Goal: Information Seeking & Learning: Learn about a topic

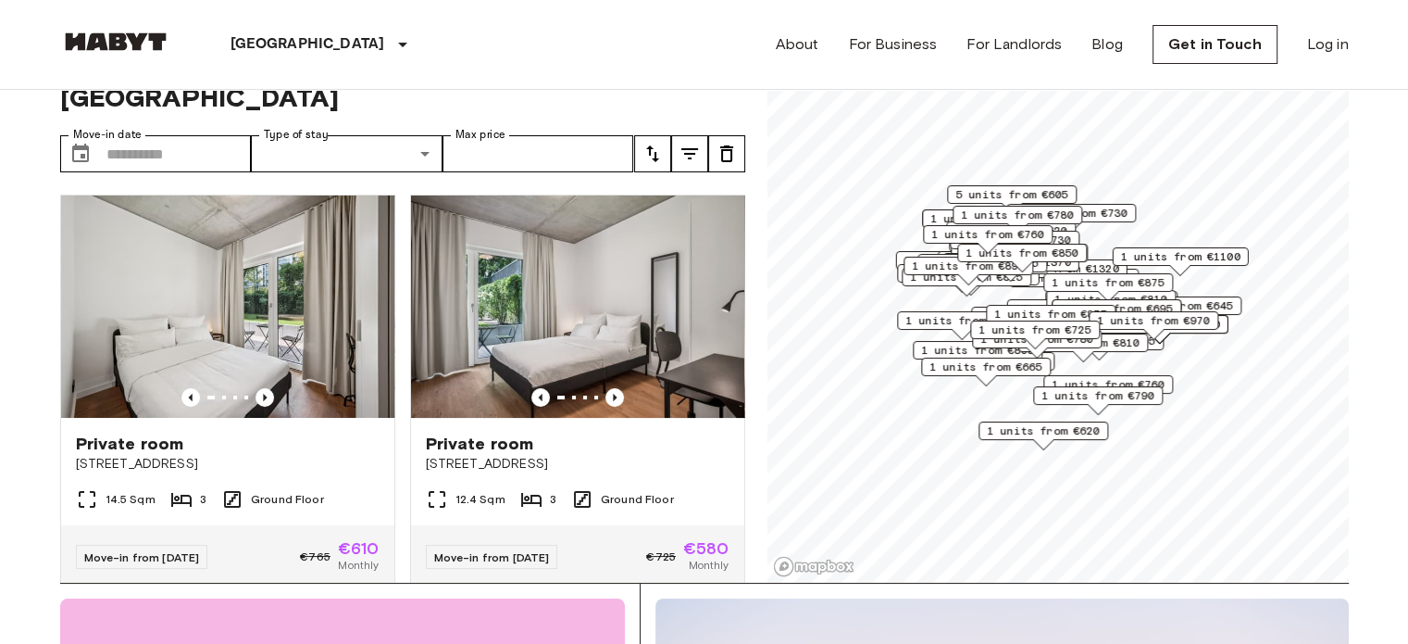
scroll to position [67, 0]
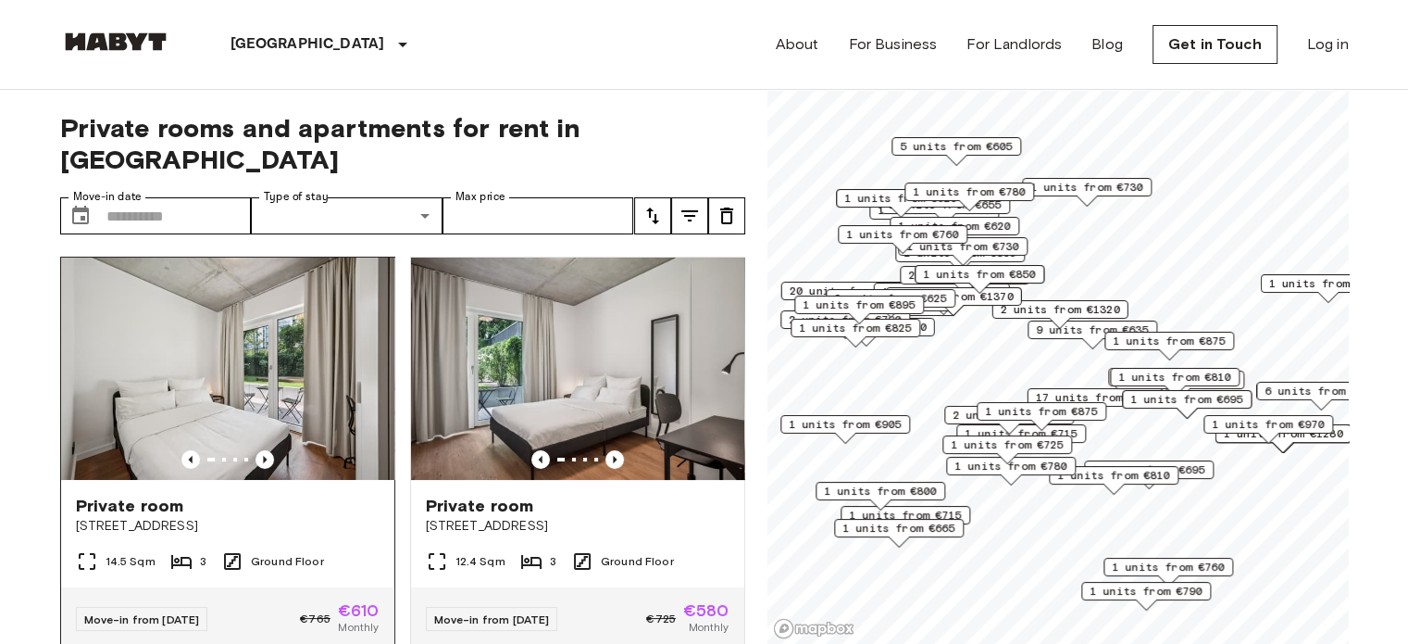
click at [270, 450] on div at bounding box center [227, 459] width 333 height 19
click at [256, 450] on icon "Previous image" at bounding box center [265, 459] width 19 height 19
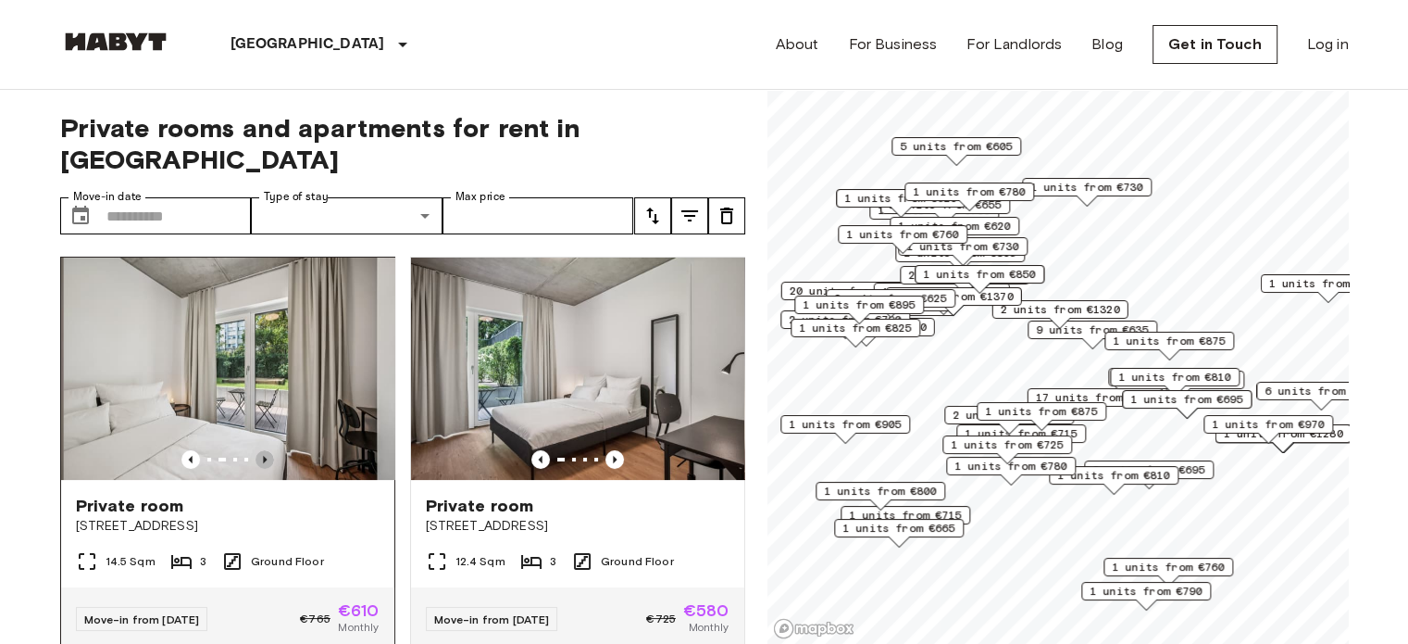
click at [256, 450] on icon "Previous image" at bounding box center [265, 459] width 19 height 19
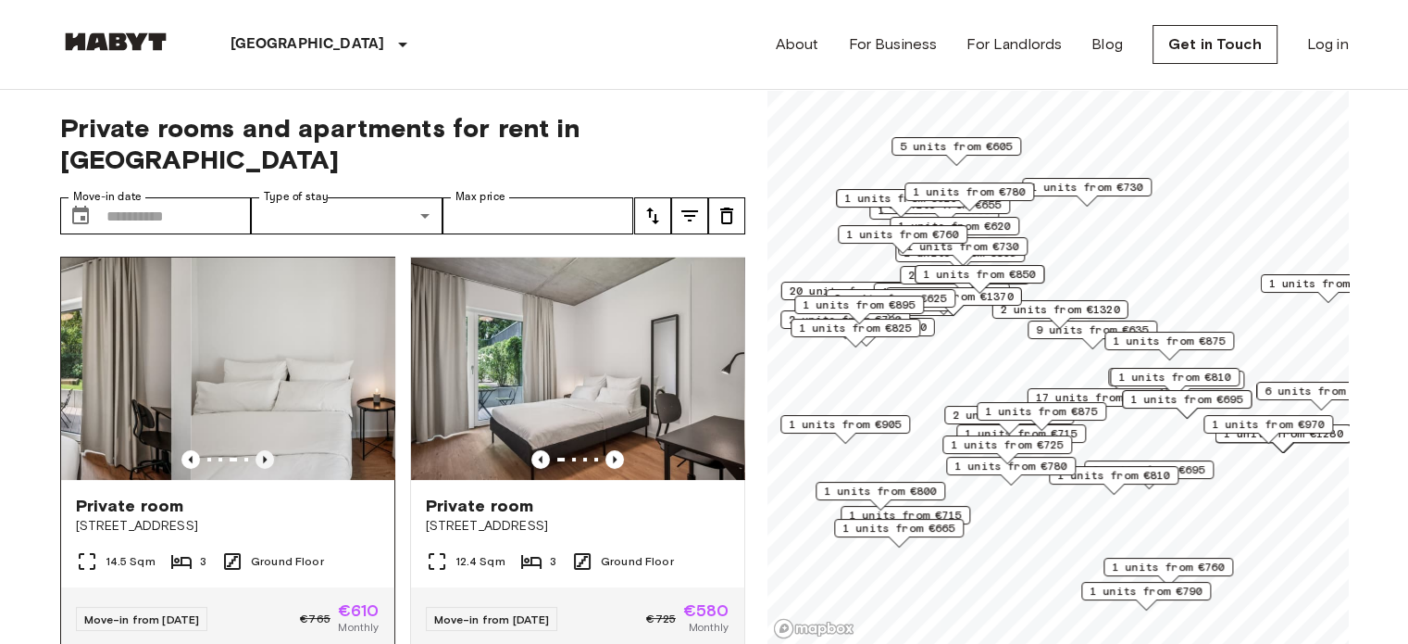
click at [256, 450] on icon "Previous image" at bounding box center [265, 459] width 19 height 19
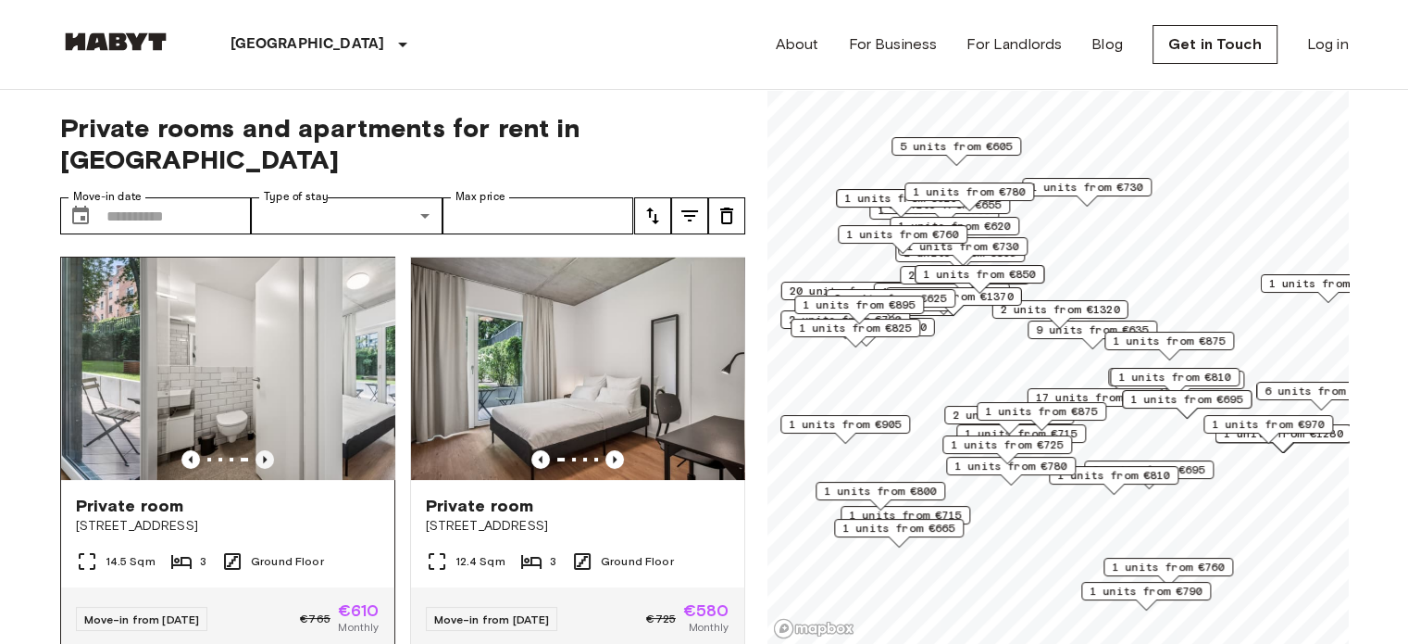
click at [256, 450] on icon "Previous image" at bounding box center [265, 459] width 19 height 19
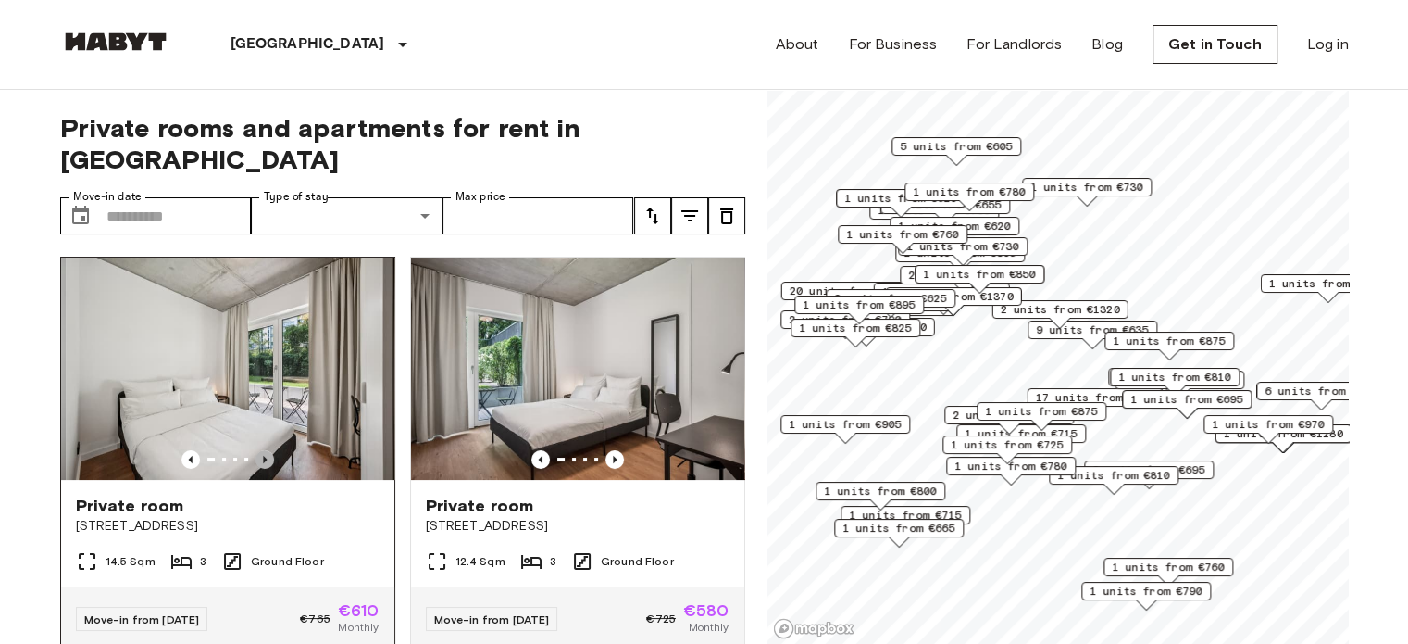
click at [256, 450] on icon "Previous image" at bounding box center [265, 459] width 19 height 19
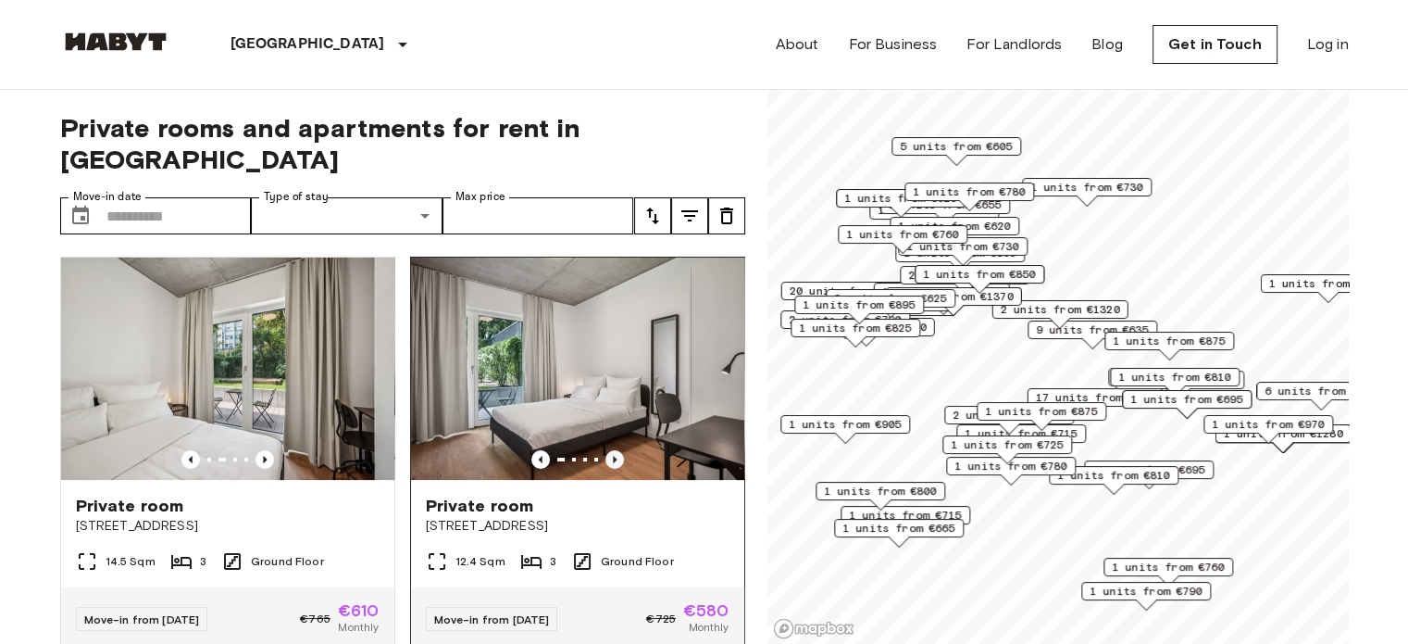
click at [610, 450] on icon "Previous image" at bounding box center [615, 459] width 19 height 19
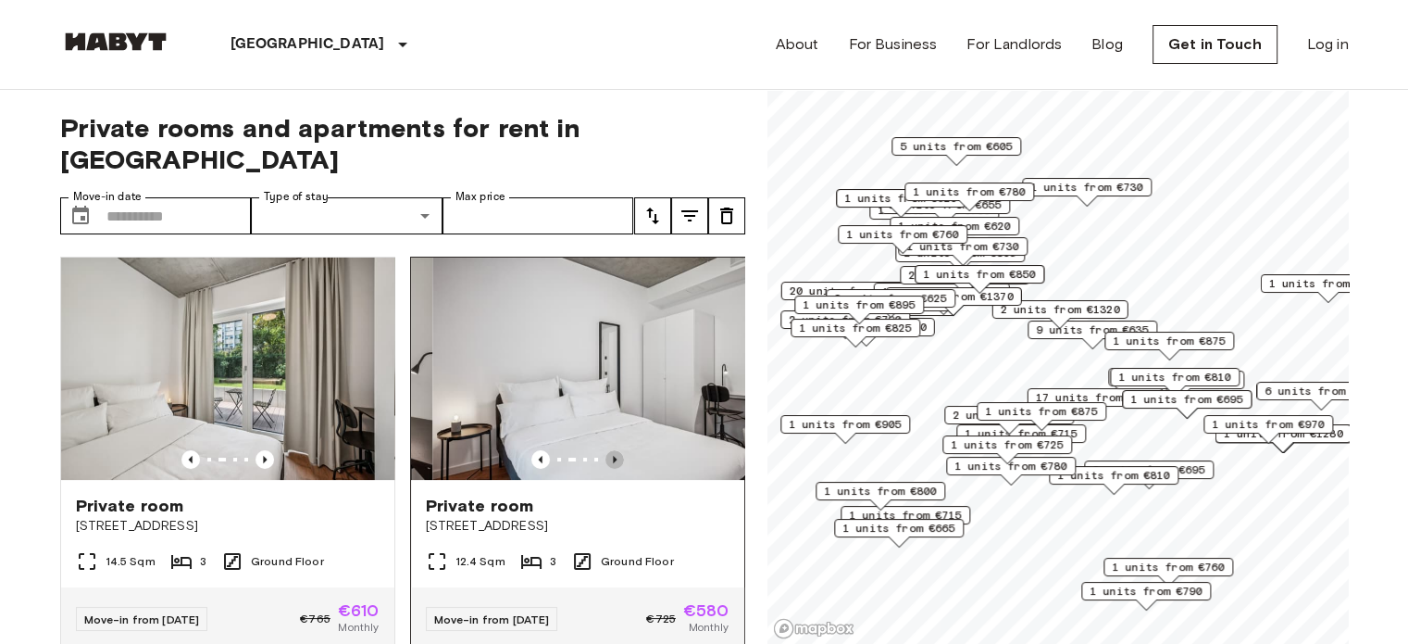
click at [610, 450] on icon "Previous image" at bounding box center [615, 459] width 19 height 19
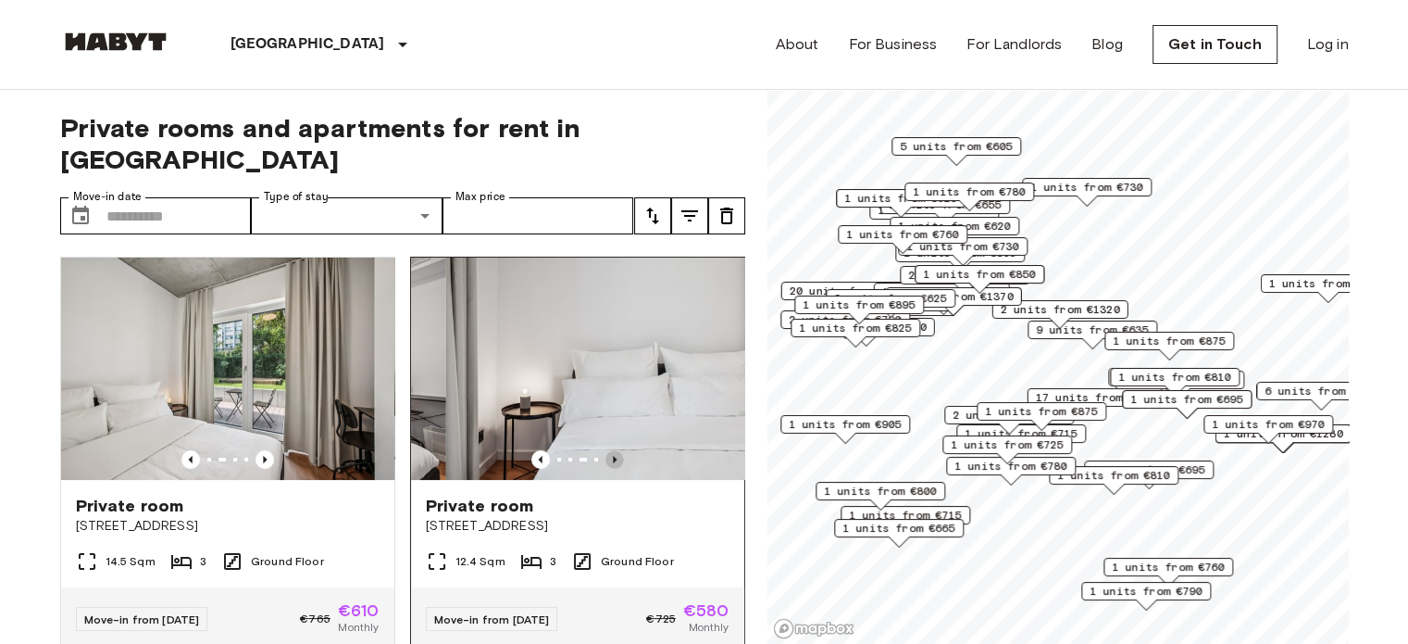
click at [610, 450] on icon "Previous image" at bounding box center [615, 459] width 19 height 19
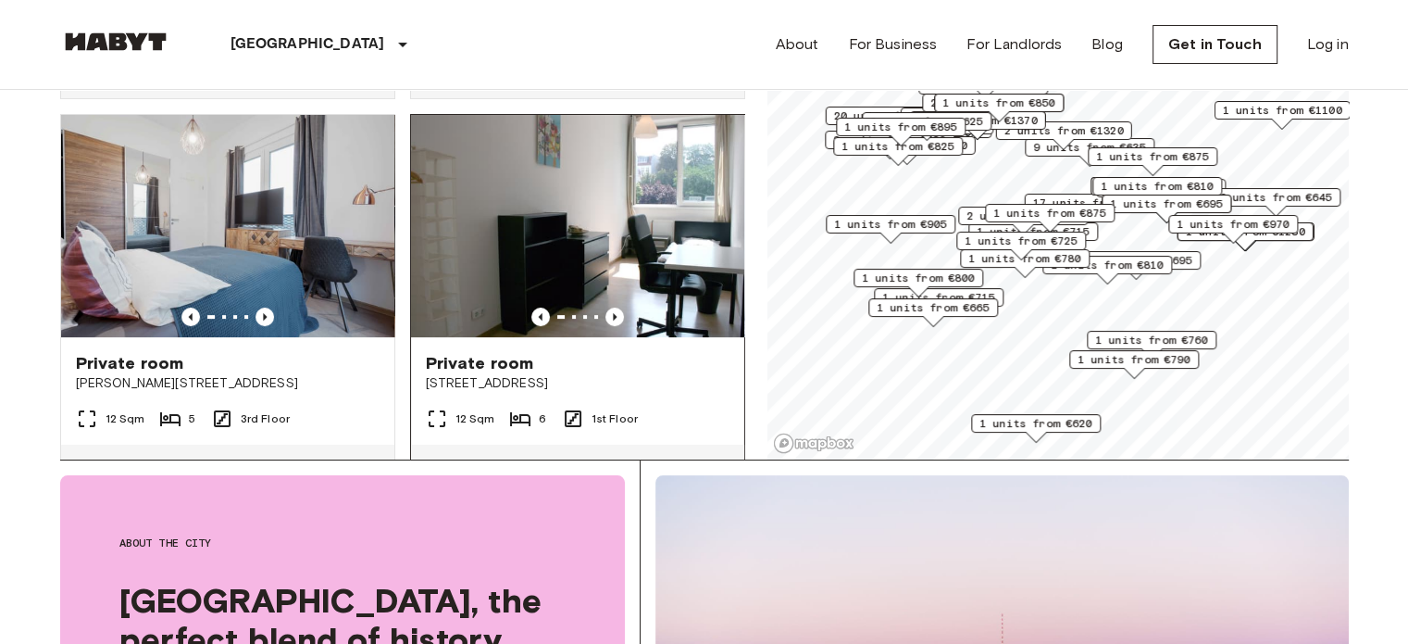
scroll to position [278, 0]
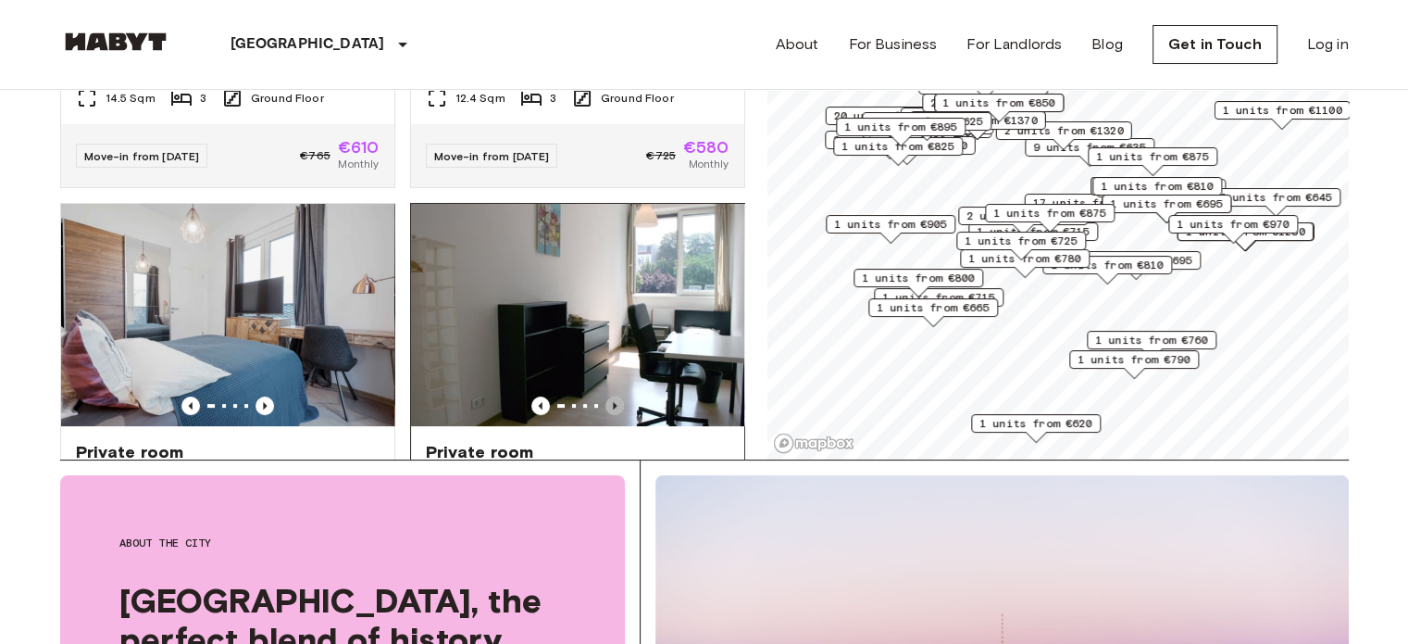
click at [607, 396] on icon "Previous image" at bounding box center [615, 405] width 19 height 19
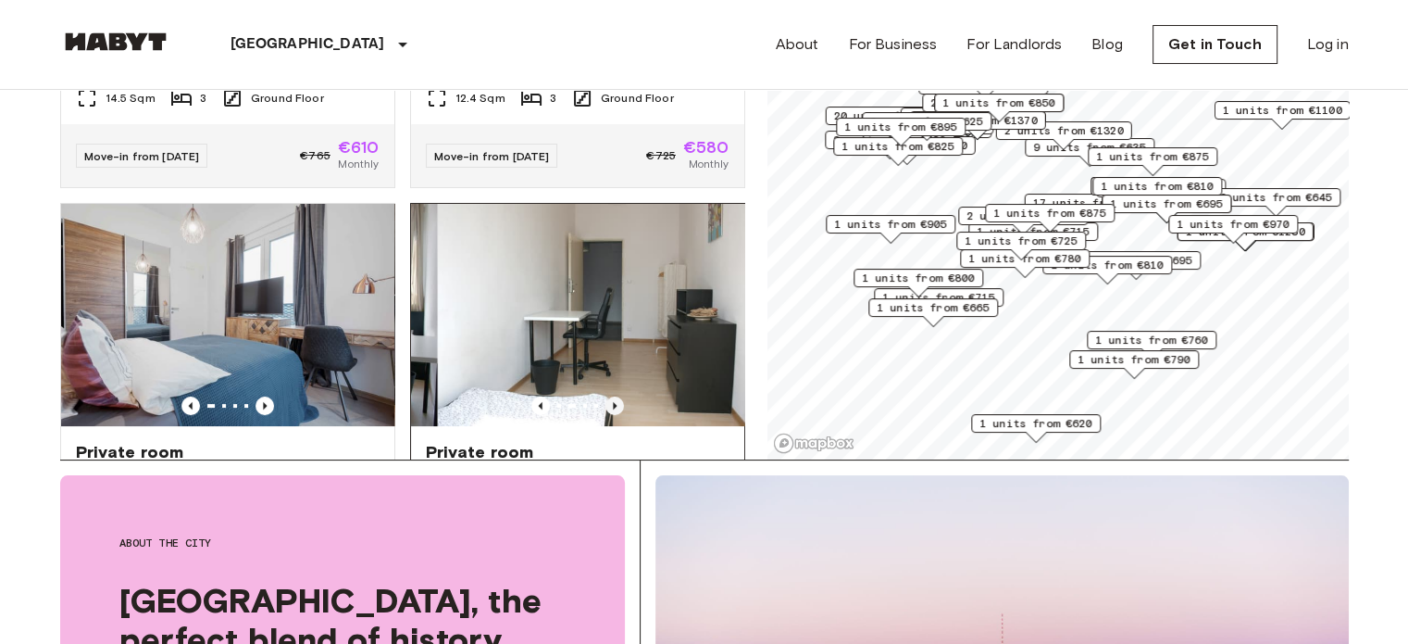
click at [607, 396] on icon "Previous image" at bounding box center [615, 405] width 19 height 19
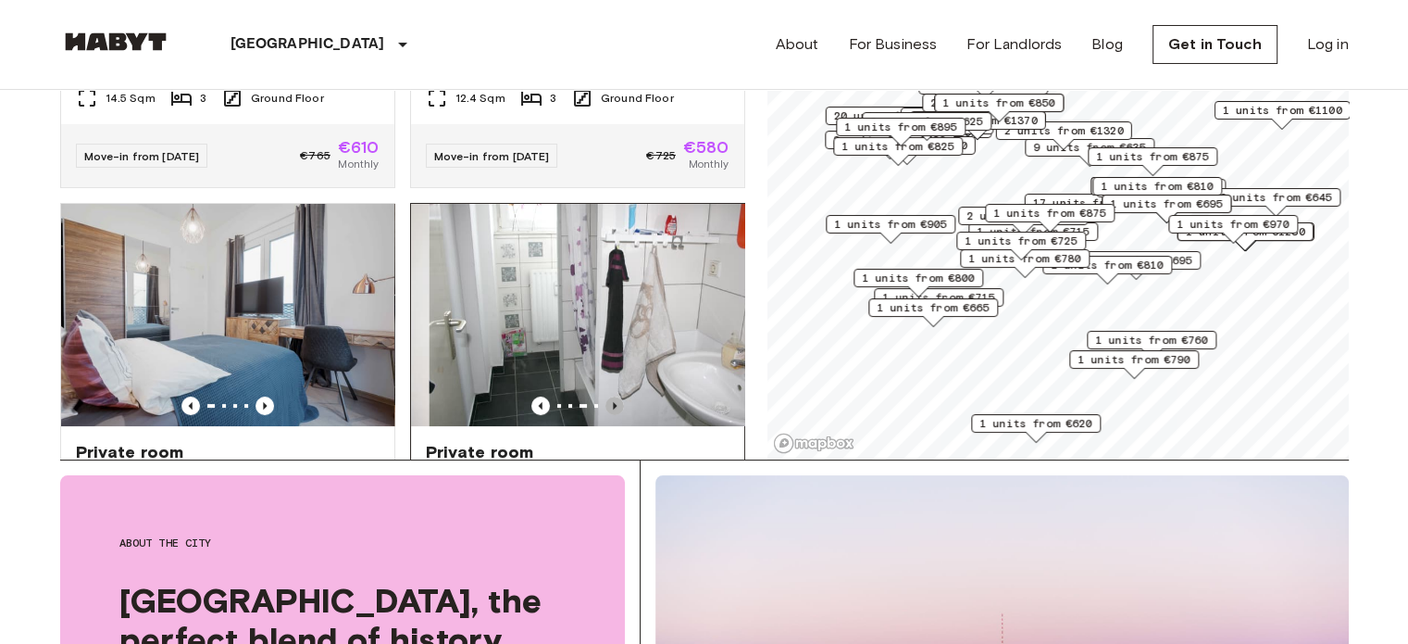
click at [607, 396] on icon "Previous image" at bounding box center [615, 405] width 19 height 19
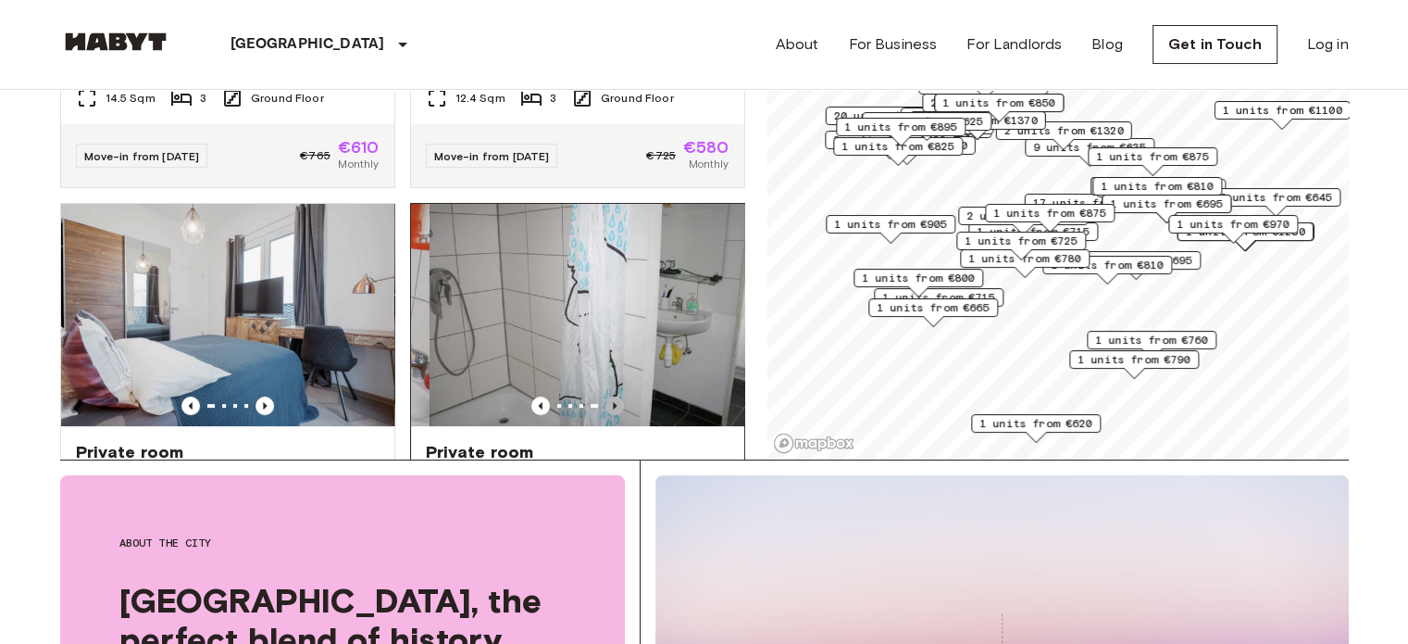
click at [607, 396] on icon "Previous image" at bounding box center [615, 405] width 19 height 19
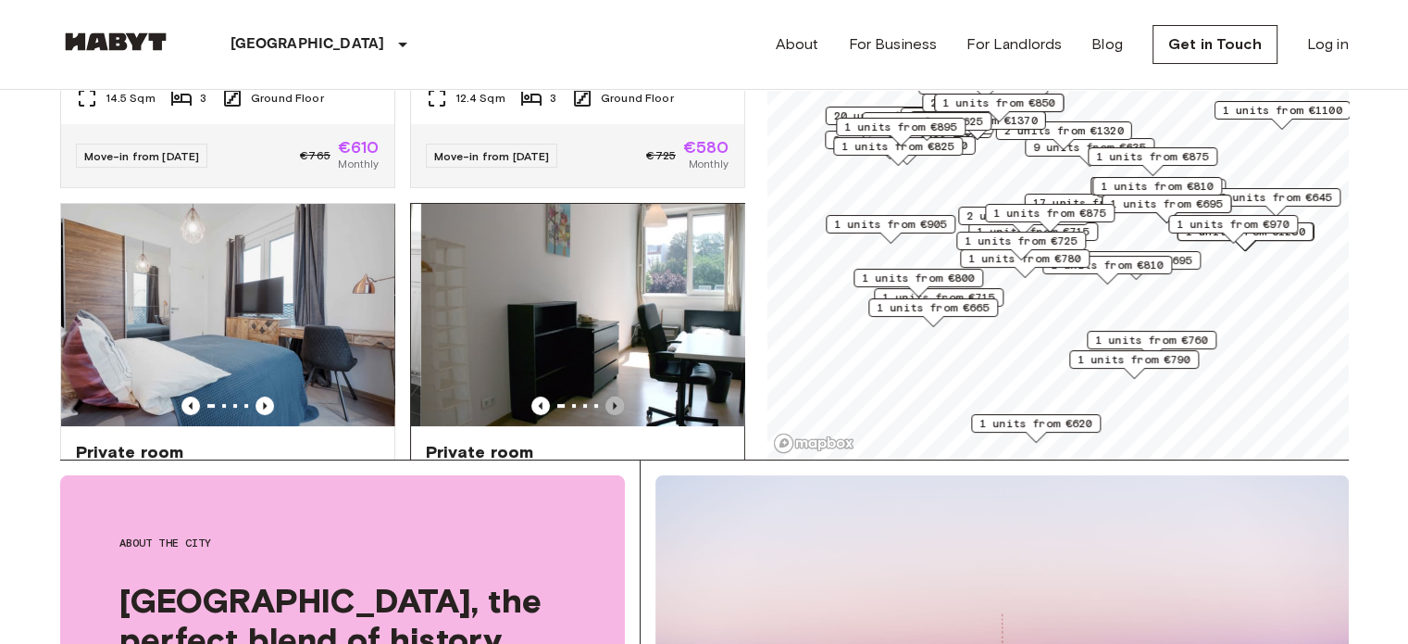
click at [607, 396] on icon "Previous image" at bounding box center [615, 405] width 19 height 19
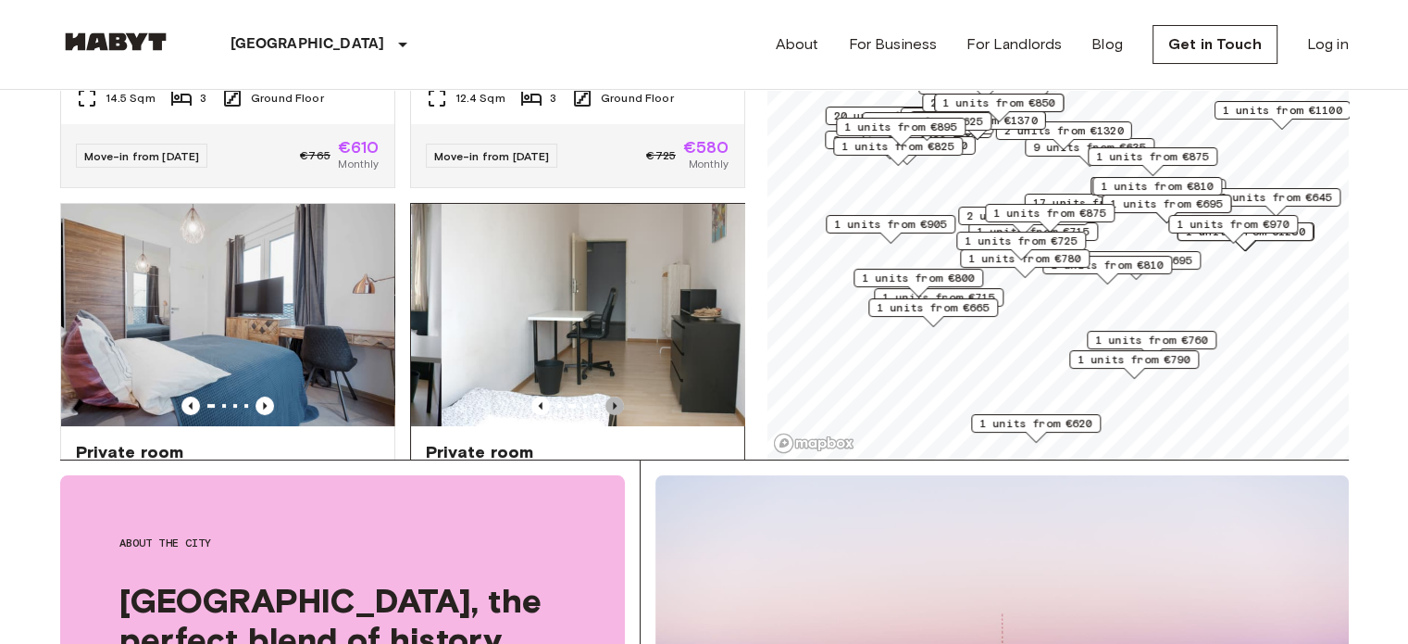
click at [607, 396] on icon "Previous image" at bounding box center [615, 405] width 19 height 19
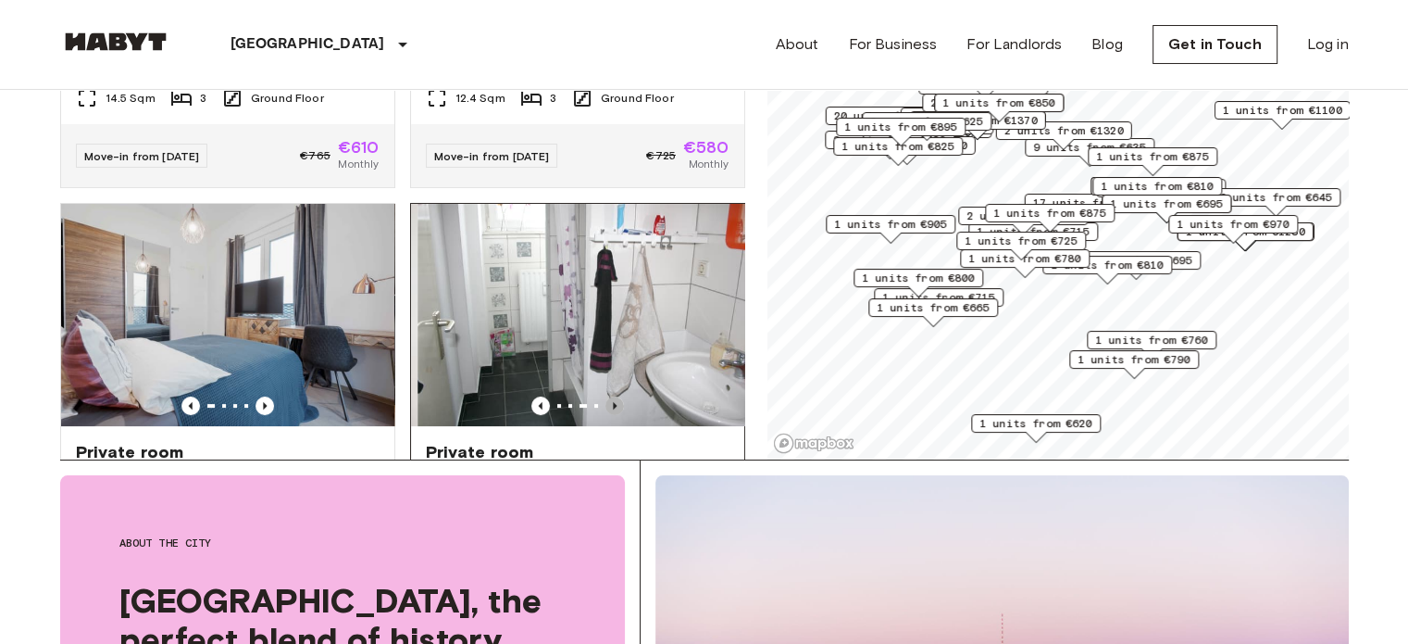
click at [607, 396] on icon "Previous image" at bounding box center [615, 405] width 19 height 19
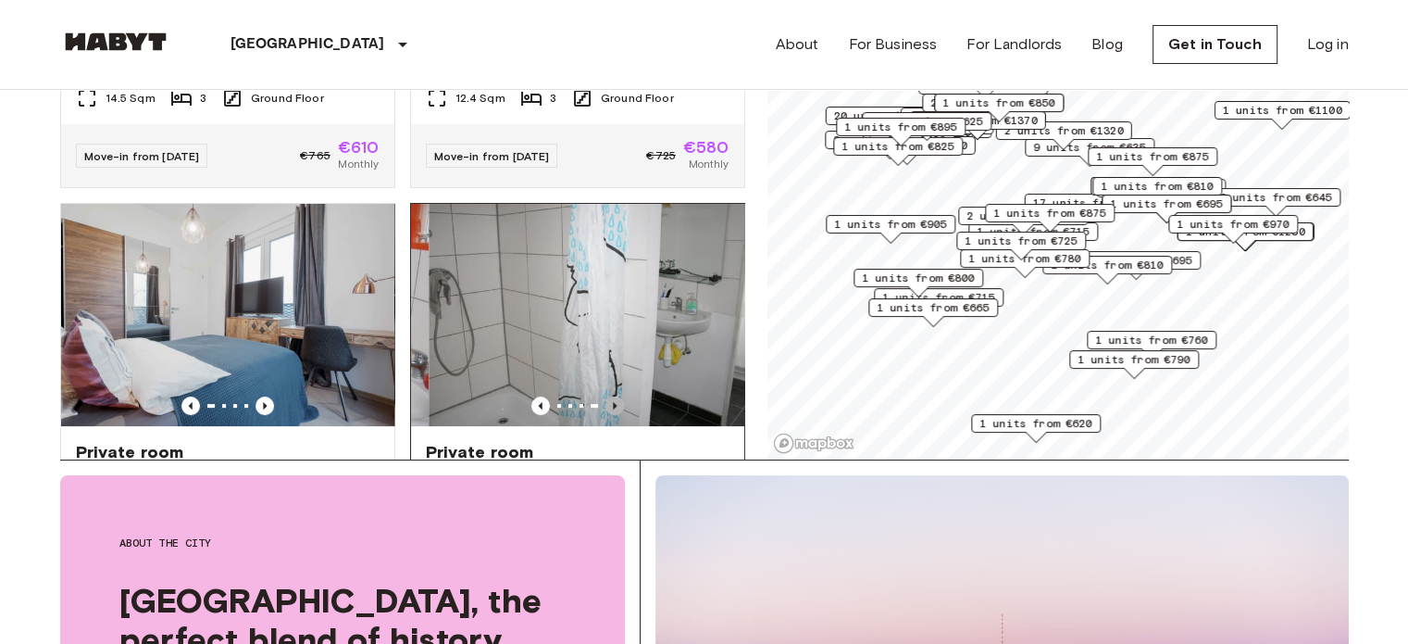
click at [607, 396] on icon "Previous image" at bounding box center [615, 405] width 19 height 19
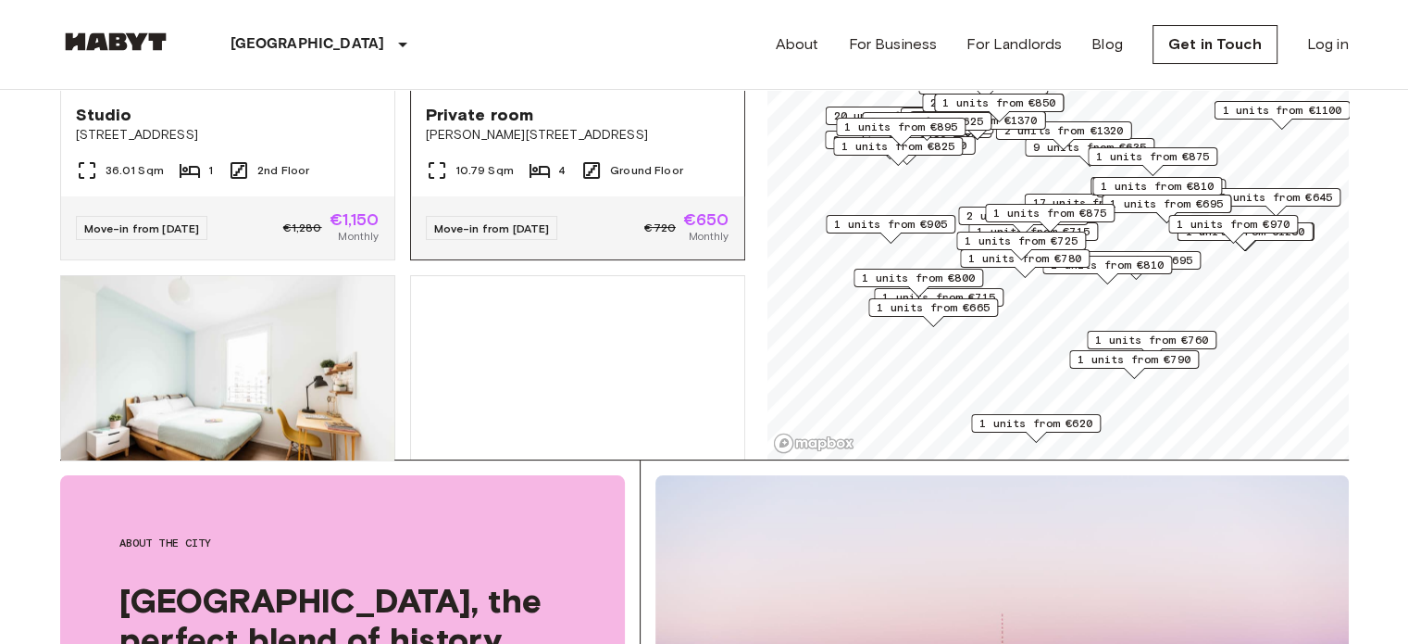
scroll to position [4260, 0]
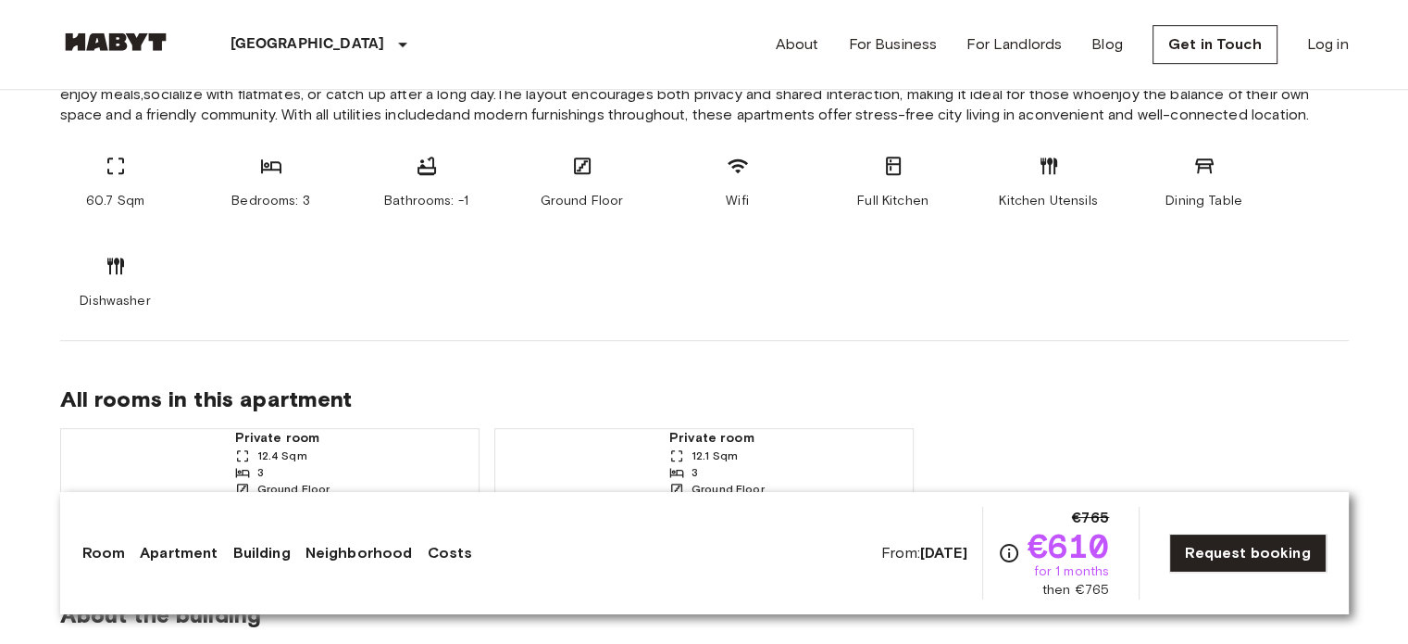
scroll to position [1111, 0]
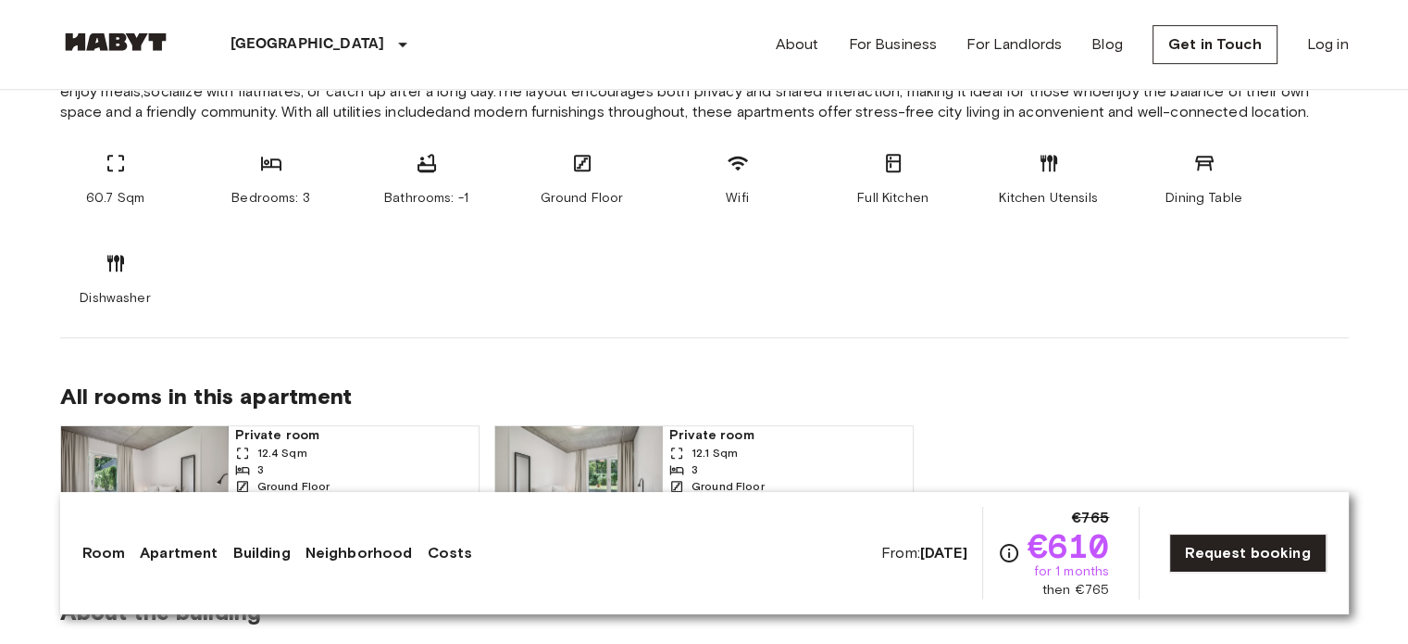
click at [741, 170] on icon at bounding box center [738, 163] width 22 height 22
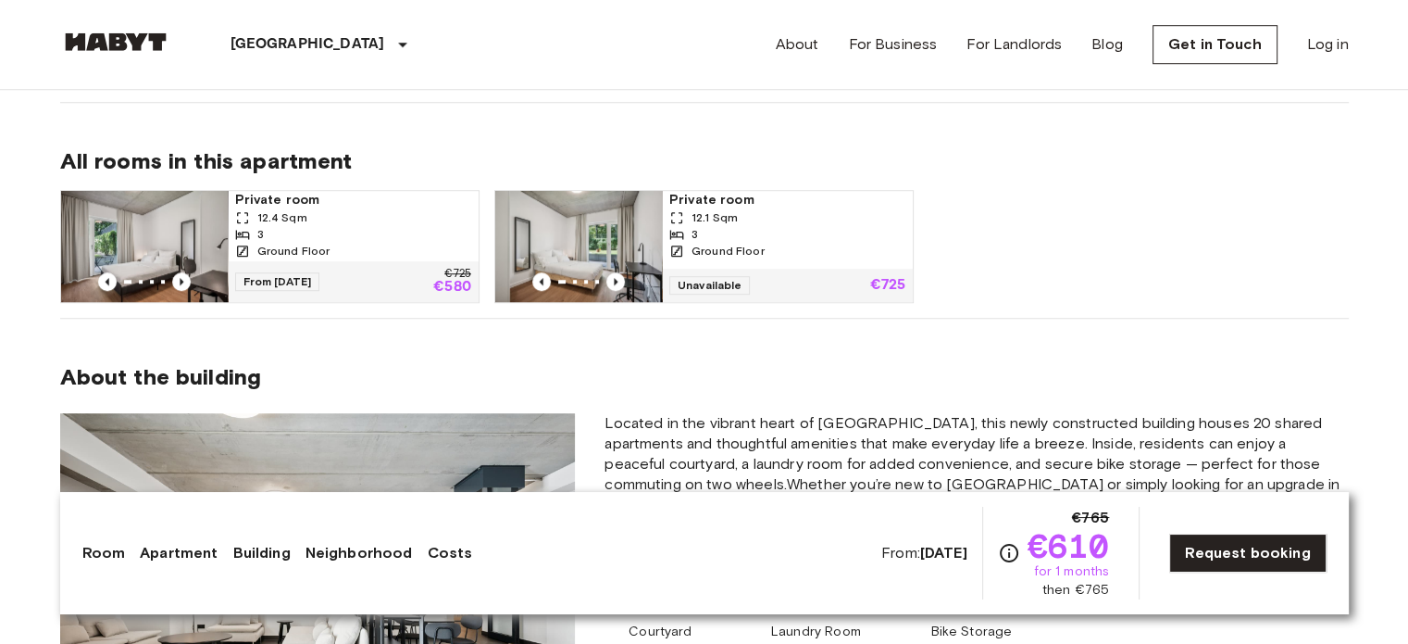
scroll to position [1482, 0]
